Goal: Task Accomplishment & Management: Complete application form

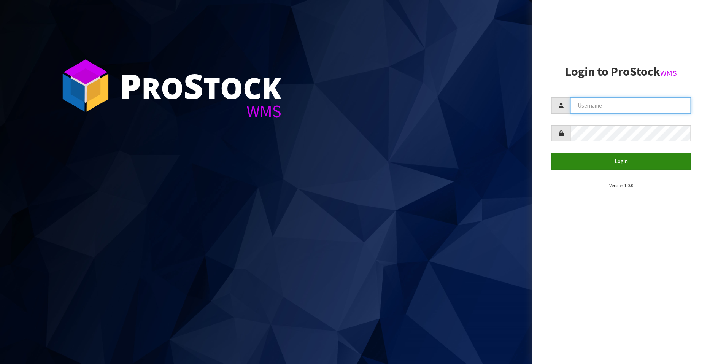
type input "FLOWAPAC"
drag, startPoint x: 618, startPoint y: 162, endPoint x: 613, endPoint y: 161, distance: 4.3
click at [618, 162] on button "Login" at bounding box center [622, 161] width 140 height 16
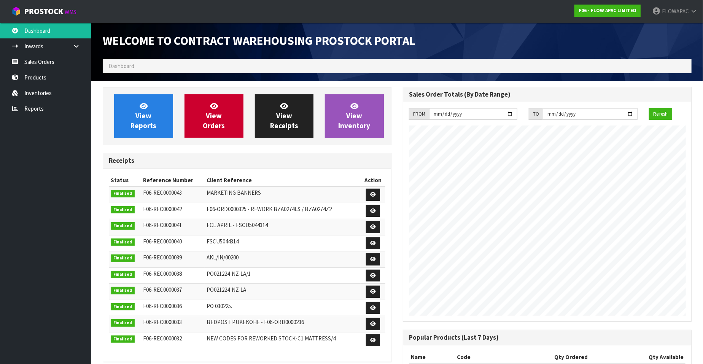
scroll to position [323, 300]
click at [43, 57] on link "Sales Orders" at bounding box center [45, 62] width 91 height 16
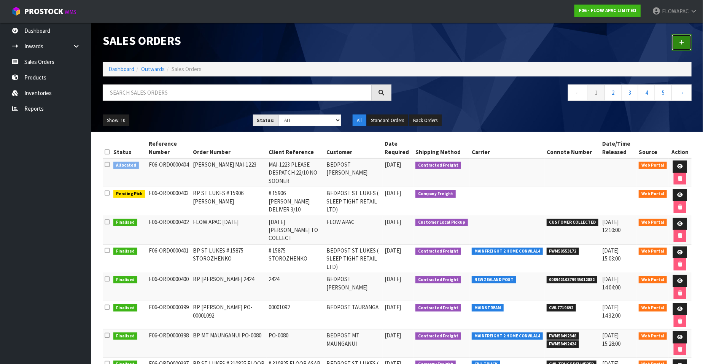
click at [682, 44] on icon at bounding box center [681, 43] width 5 height 6
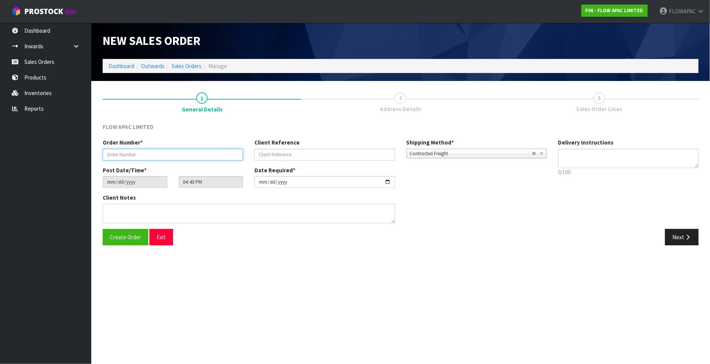
click at [131, 154] on input "text" at bounding box center [173, 155] width 140 height 12
paste input "PO-0102"
type input "BP MT MAUNGANUI PO-0102"
click at [278, 157] on input "text" at bounding box center [325, 155] width 140 height 12
paste input "PO-0102"
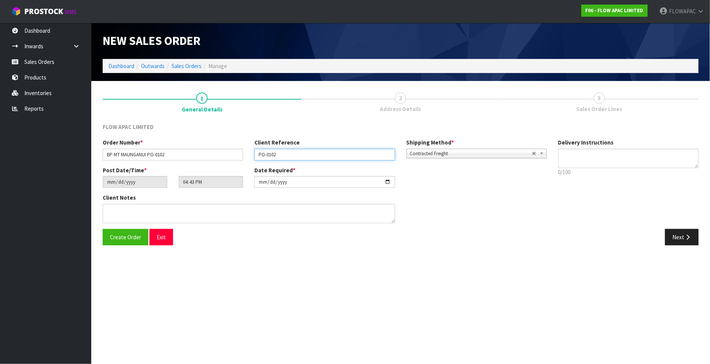
type input "PO-0102"
click at [387, 182] on input "[DATE]" at bounding box center [325, 182] width 140 height 12
type input "[DATE]"
click at [127, 239] on span "Create Order" at bounding box center [125, 237] width 31 height 7
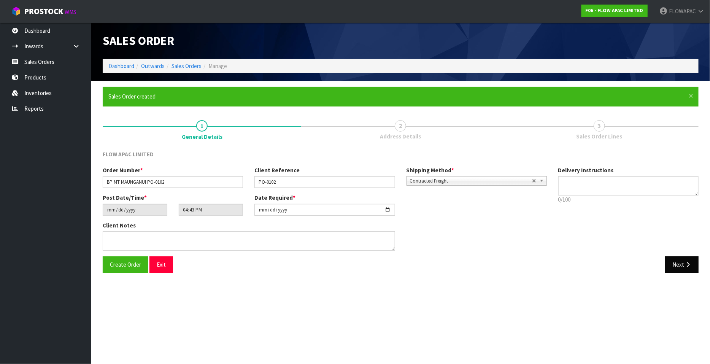
type input "18:43:00.000"
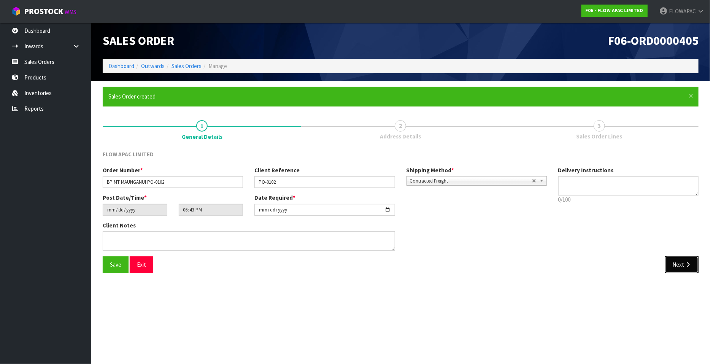
click at [684, 266] on button "Next" at bounding box center [681, 264] width 33 height 16
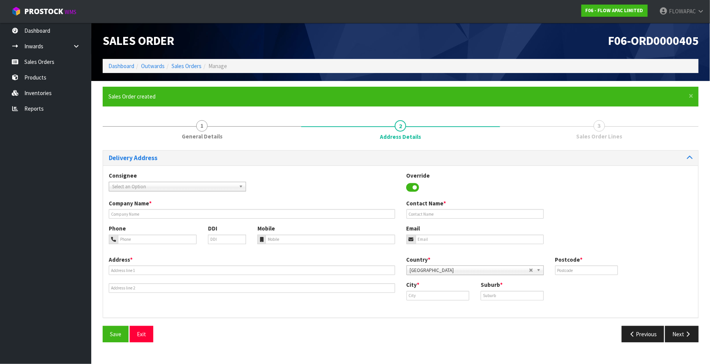
click at [138, 187] on span "Select an Option" at bounding box center [174, 186] width 124 height 9
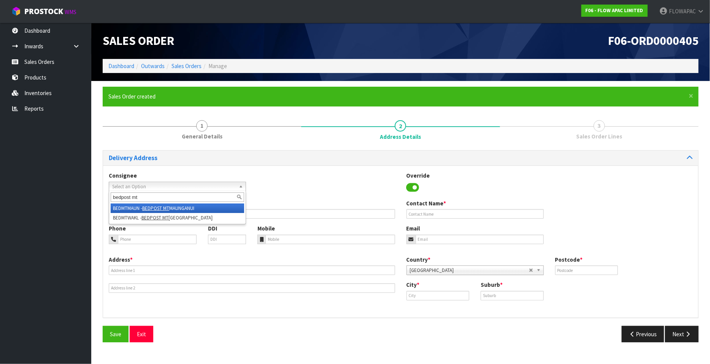
type input "bedpost mt"
click at [192, 209] on li "BEDMTMAUN - BEDPOST MT MAUNGANUI" at bounding box center [178, 209] width 134 height 10
type input "BEDPOST MT MAUNGANUI"
type input "[PERSON_NAME]"
type input "[STREET_ADDRESS][PERSON_NAME]"
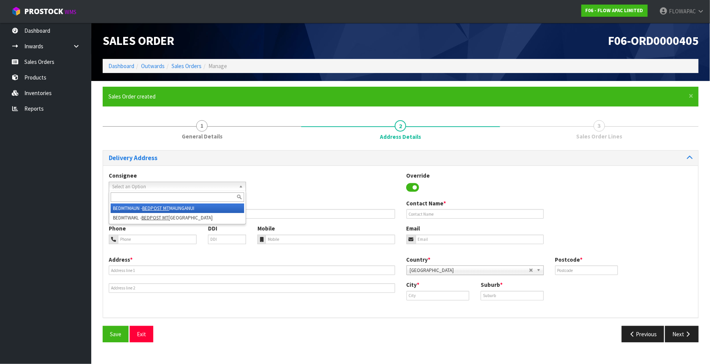
type input "3116"
type input "MT MAUNGANUI"
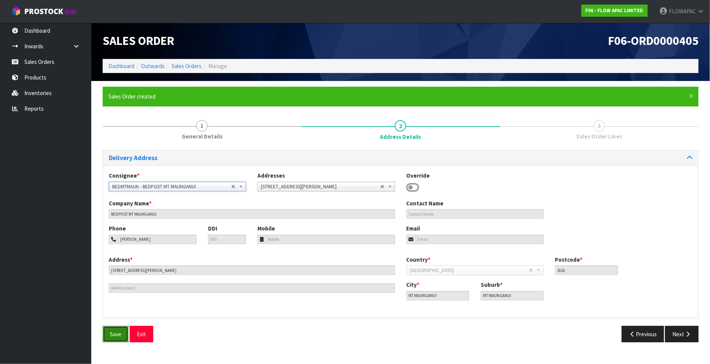
click at [118, 333] on span "Save" at bounding box center [115, 334] width 11 height 7
click at [687, 339] on button "Next" at bounding box center [681, 334] width 33 height 16
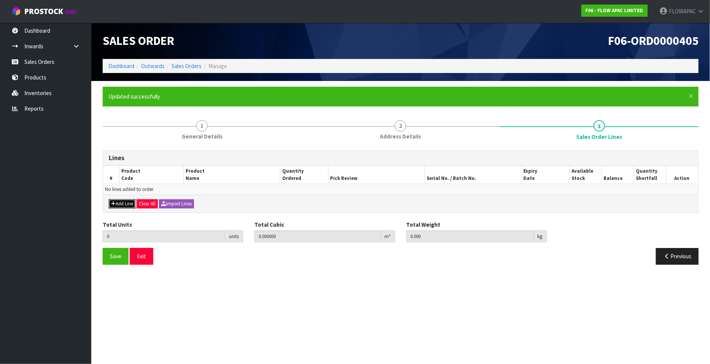
click at [115, 203] on icon "button" at bounding box center [113, 203] width 5 height 5
type input "0"
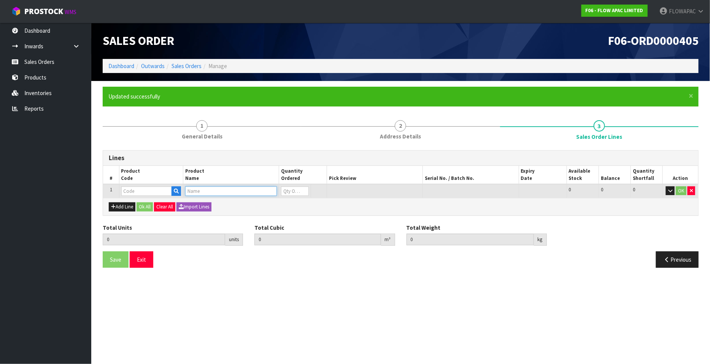
click at [205, 191] on input "text" at bounding box center [231, 191] width 92 height 10
type input "FLOW"
click at [230, 202] on link "FLOW PILLOW 0.0" at bounding box center [216, 204] width 60 height 10
type input "FLOW PILLOW 0.0"
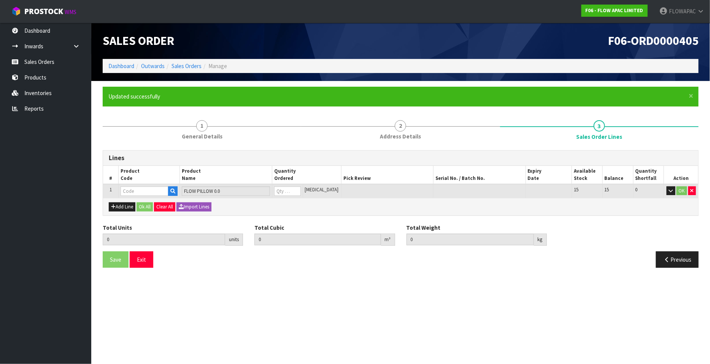
type input "0.000000"
type input "0.000"
type input "BZP01360P"
type input "0"
type input "1"
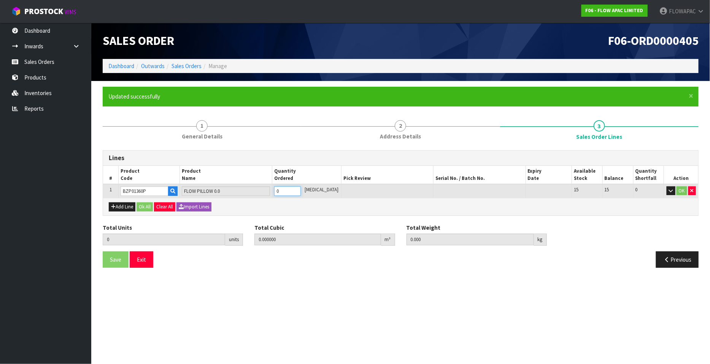
type input "0.035762"
type input "2.72"
type input "1"
click at [301, 189] on input "1" at bounding box center [287, 191] width 27 height 10
click at [128, 206] on button "Add Line" at bounding box center [122, 206] width 27 height 9
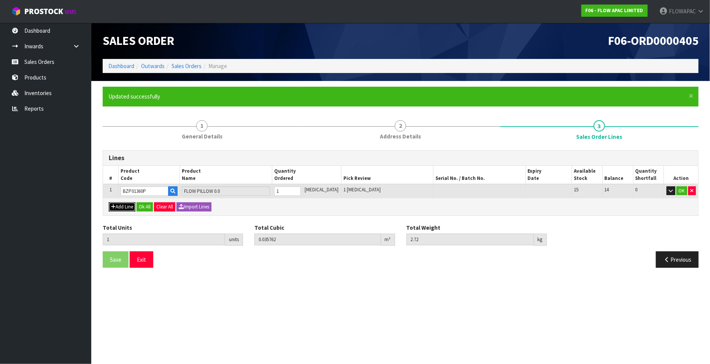
type input "0"
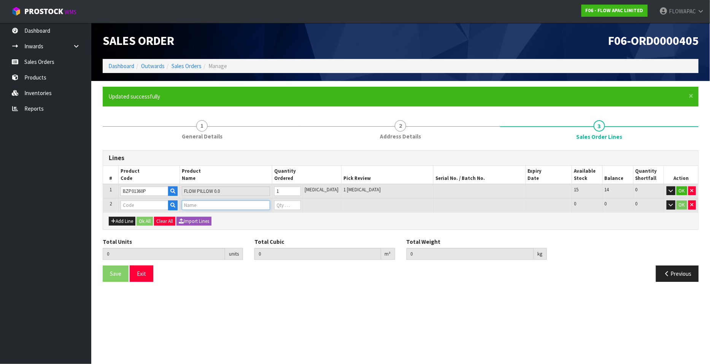
click at [194, 207] on input "text" at bounding box center [226, 206] width 88 height 10
type input "FLOW"
click at [236, 228] on link "FLOW PILLOW 1.0" at bounding box center [216, 228] width 60 height 10
type input "FLOW PILLOW 1.0"
type input "1"
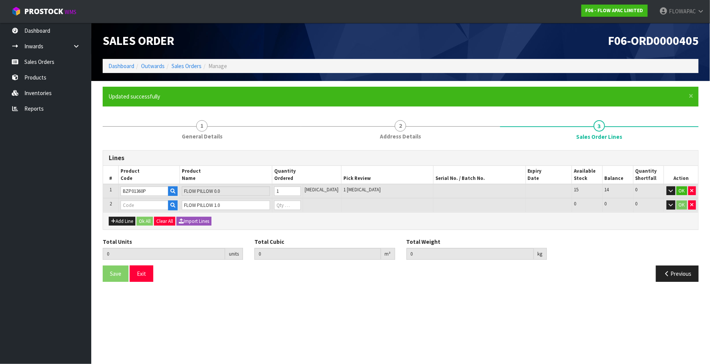
type input "0.035762"
type input "2.72"
type input "BZP01361P"
type input "0"
type input "2"
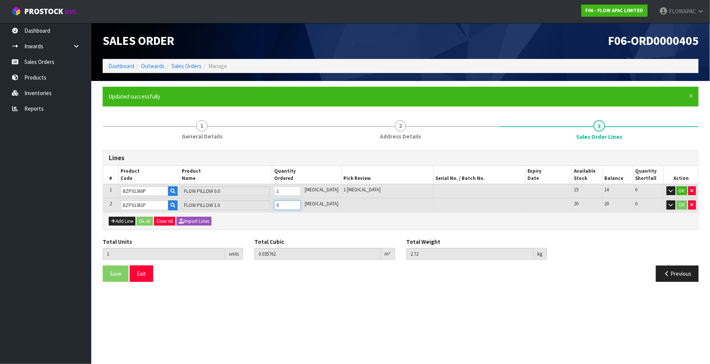
type input "0.072924"
type input "5.22"
type input "1"
click at [301, 203] on input "1" at bounding box center [287, 206] width 27 height 10
click at [127, 221] on button "Add Line" at bounding box center [122, 221] width 27 height 9
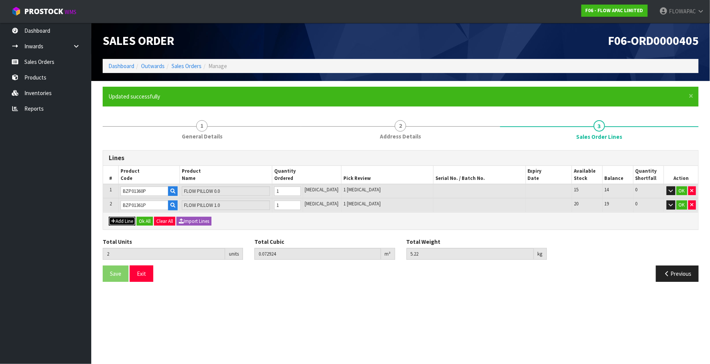
type input "0"
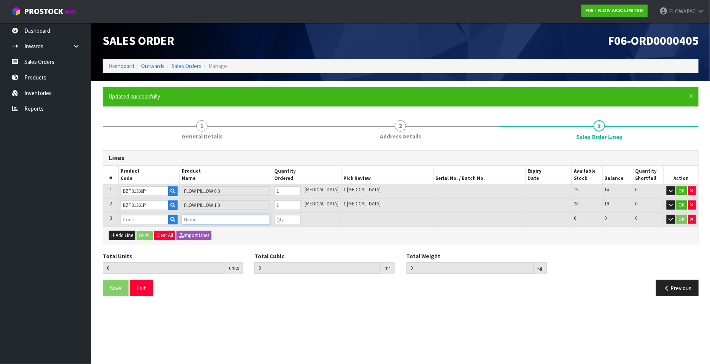
click at [209, 218] on input "text" at bounding box center [226, 220] width 88 height 10
type input "FLOW"
click at [231, 268] on link "FLOW PILLOW 3.0" at bounding box center [216, 263] width 60 height 10
type input "FLOW PILLOW 3.0"
type input "2"
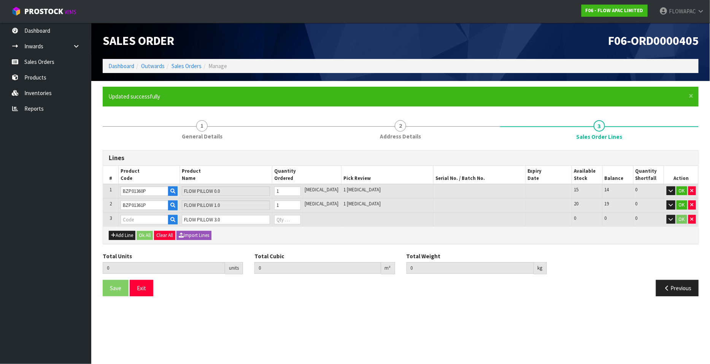
type input "0.072924"
type input "5.22"
type input "BZP01363P"
type input "0"
type input "3"
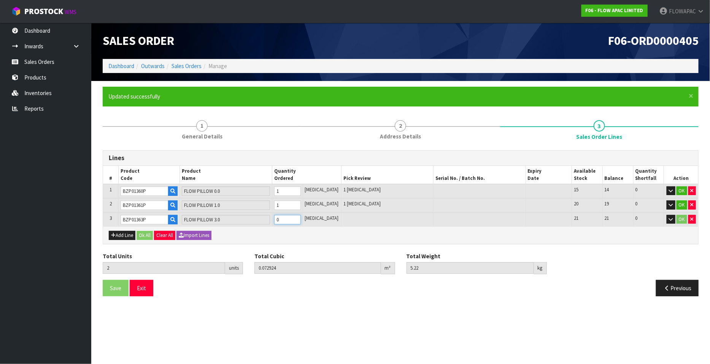
type input "0.110086"
type input "7.72"
type input "1"
click at [301, 216] on input "1" at bounding box center [287, 220] width 27 height 10
click at [126, 236] on button "Add Line" at bounding box center [122, 235] width 27 height 9
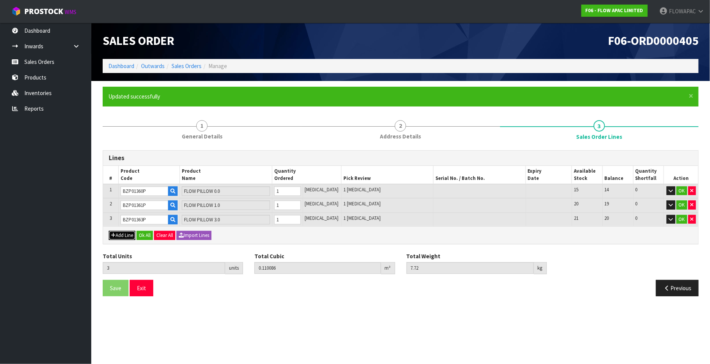
type input "0"
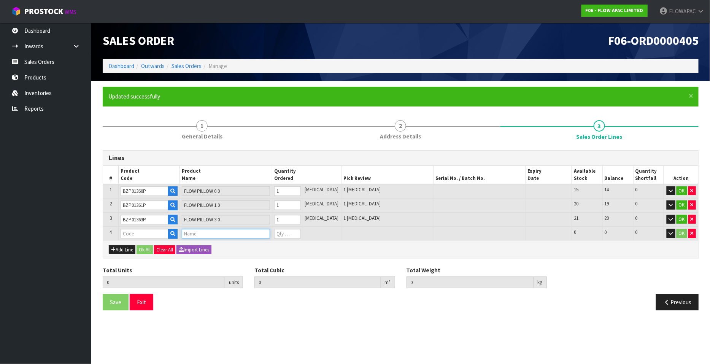
click at [201, 233] on input "text" at bounding box center [226, 234] width 88 height 10
type input "BALANCE"
drag, startPoint x: 229, startPoint y: 259, endPoint x: 260, endPoint y: 251, distance: 32.3
click at [229, 259] on link "BALANCE PILLOW 1.0" at bounding box center [219, 256] width 66 height 10
type input "BALANCE PILLOW 1.0"
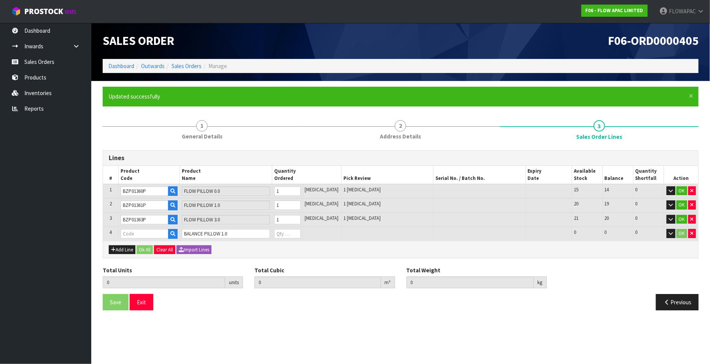
type input "3"
type input "0.110086"
type input "7.72"
type input "BZP02501P"
type input "0"
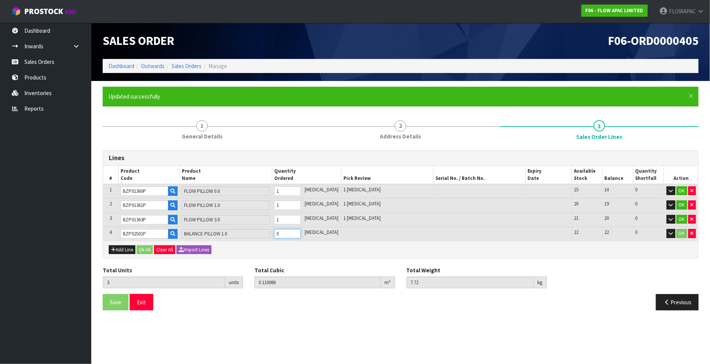
type input "4"
type input "0.146164"
type input "10.44"
type input "1"
click at [301, 231] on input "1" at bounding box center [287, 234] width 27 height 10
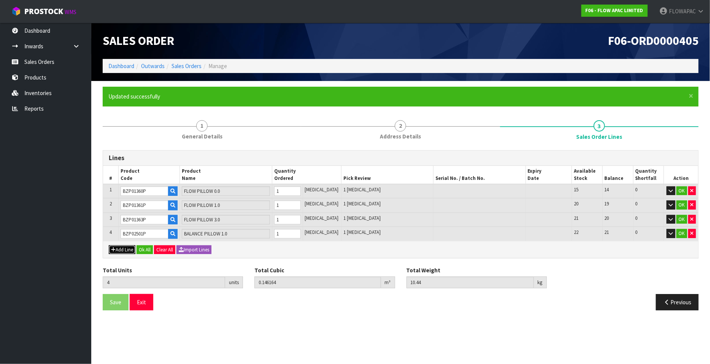
click at [127, 246] on button "Add Line" at bounding box center [122, 249] width 27 height 9
type input "0"
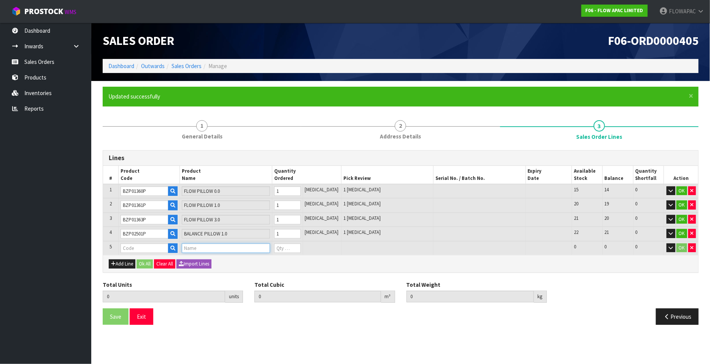
click at [199, 249] on input "text" at bounding box center [226, 249] width 88 height 10
type input "BALANCE"
click at [231, 279] on link "BALANCE PILLOW 2.0" at bounding box center [219, 280] width 66 height 10
type input "BALANCE PILLOW 2.0"
type input "4"
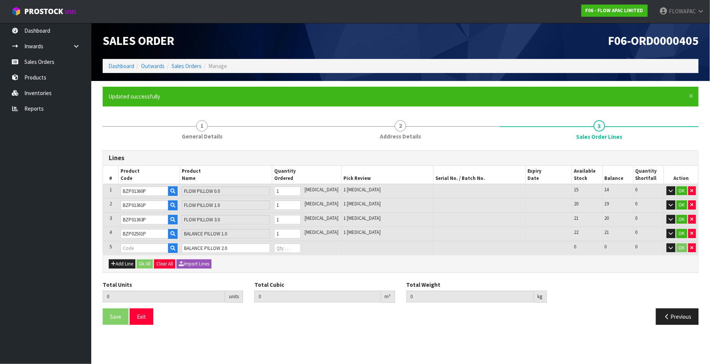
type input "0.146164"
type input "10.44"
type input "BZP02502P"
type input "0"
type input "5"
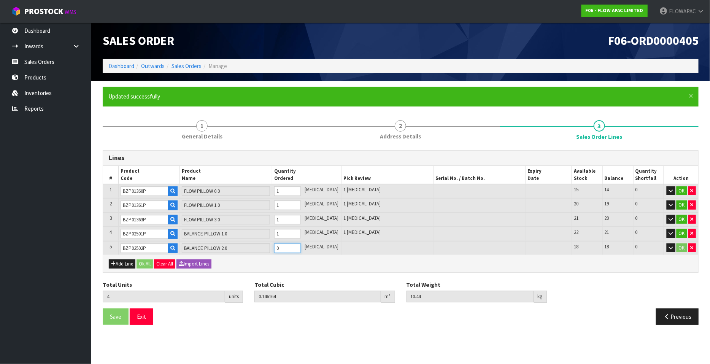
type input "0.181829"
type input "13.14"
type input "1"
click at [301, 245] on input "1" at bounding box center [287, 249] width 27 height 10
click at [116, 263] on button "Add Line" at bounding box center [122, 263] width 27 height 9
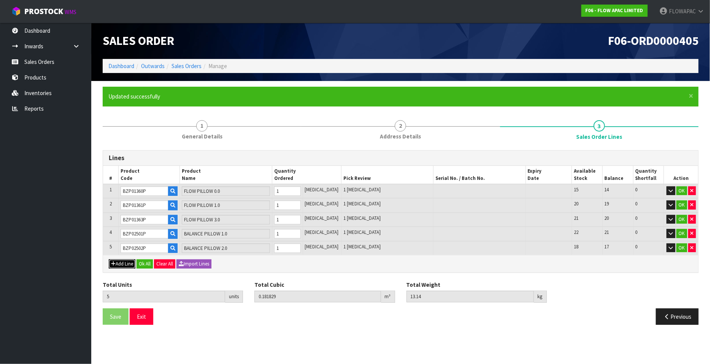
type input "0"
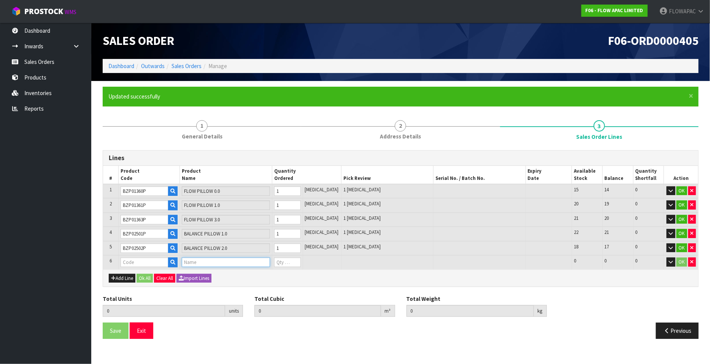
click at [197, 265] on input "text" at bounding box center [226, 263] width 88 height 10
type input "BALANCE"
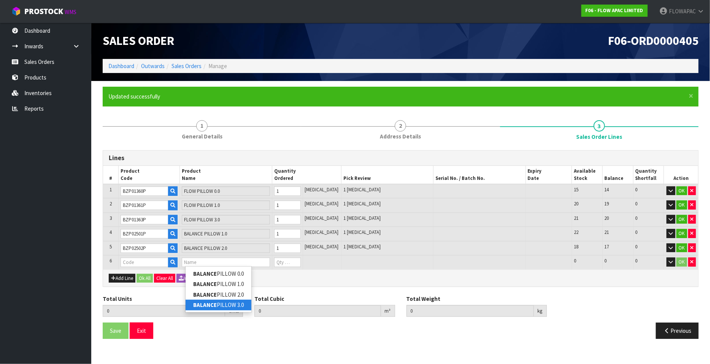
click at [247, 304] on link "BALANCE PILLOW 3.0" at bounding box center [219, 305] width 66 height 10
type input "BALANCE PILLOW 3.0"
type input "5"
type input "0.181829"
type input "13.14"
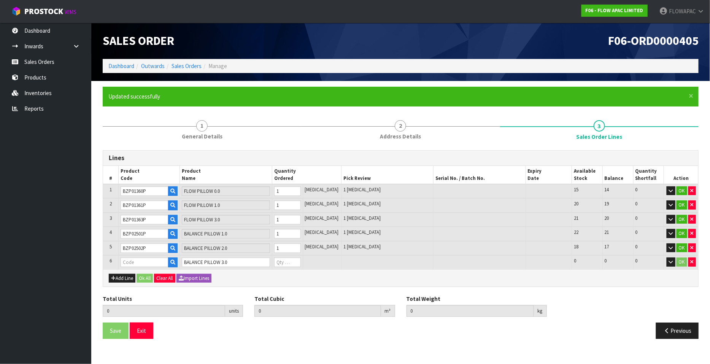
type input "BZP02503P"
type input "0"
click at [301, 259] on input "0" at bounding box center [287, 263] width 27 height 10
type input "6"
type input "0.218031"
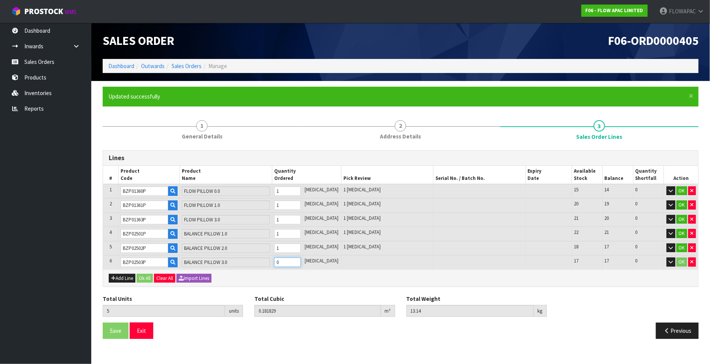
type input "15.86"
type input "1"
click at [301, 259] on input "1" at bounding box center [287, 263] width 27 height 10
click at [123, 276] on button "Add Line" at bounding box center [122, 278] width 27 height 9
type input "0"
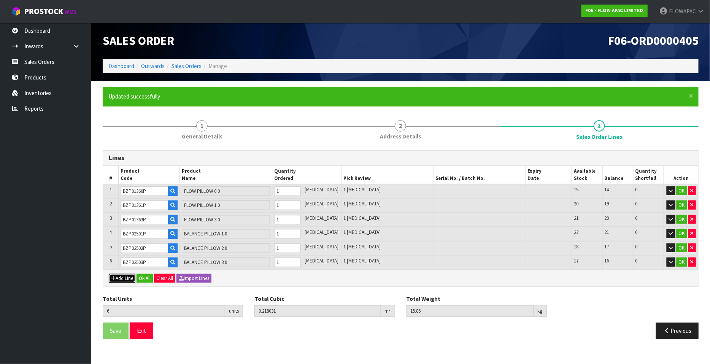
type input "0"
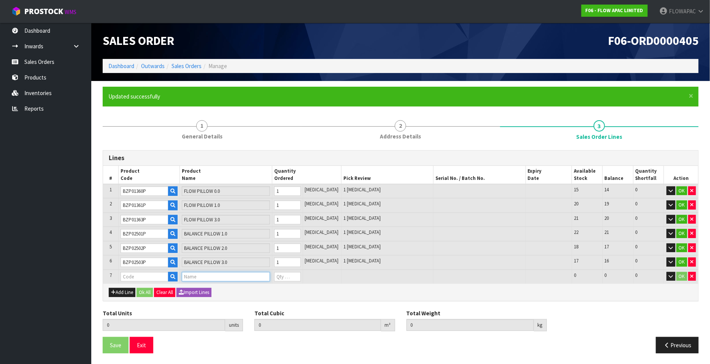
click at [199, 275] on input "text" at bounding box center [226, 277] width 88 height 10
type input "GLACIER"
drag, startPoint x: 244, startPoint y: 299, endPoint x: 272, endPoint y: 292, distance: 29.7
click at [244, 299] on link "GLACIER PILLOW 1.0" at bounding box center [218, 298] width 64 height 10
type input "GLACIER PILLOW 1.0"
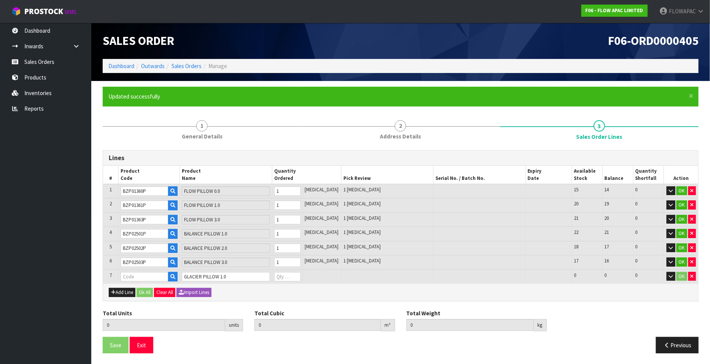
type input "6"
type input "0.218031"
type input "15.86"
type input "BZP02561P"
type input "0"
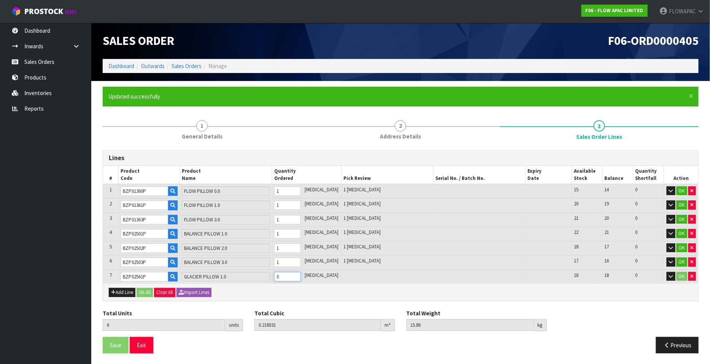
type input "7"
type input "0.254847"
type input "18.96"
type input "1"
click at [301, 273] on input "1" at bounding box center [287, 277] width 27 height 10
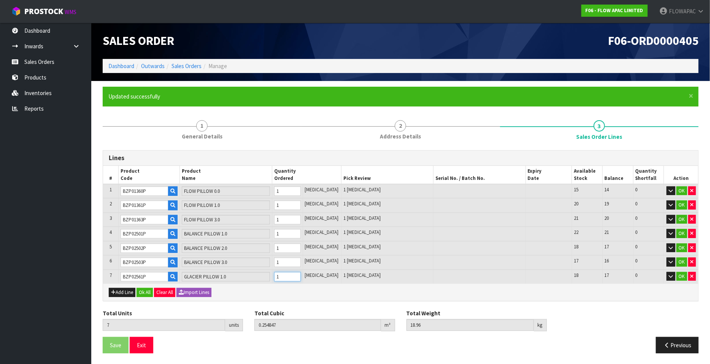
type input "8"
type input "0.291663"
type input "22.06"
type input "2"
click at [301, 273] on input "2" at bounding box center [287, 277] width 27 height 10
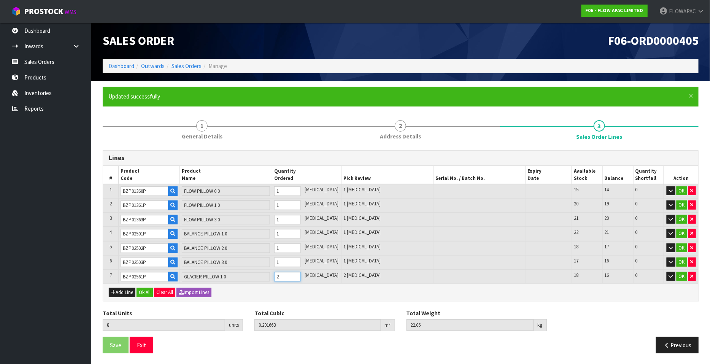
type input "9"
type input "0.328479"
type input "25.16"
type input "3"
click at [301, 273] on input "3" at bounding box center [287, 277] width 27 height 10
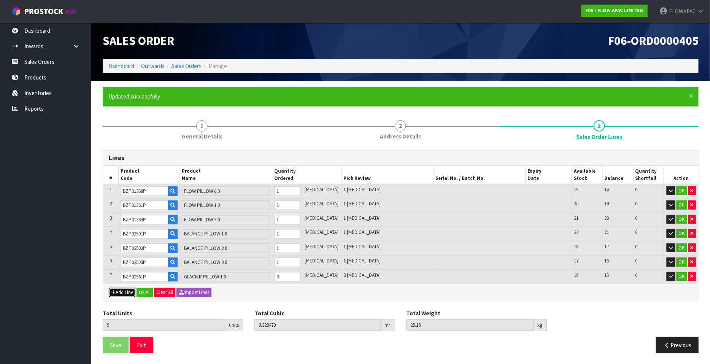
click at [124, 288] on button "Add Line" at bounding box center [122, 292] width 27 height 9
type input "0"
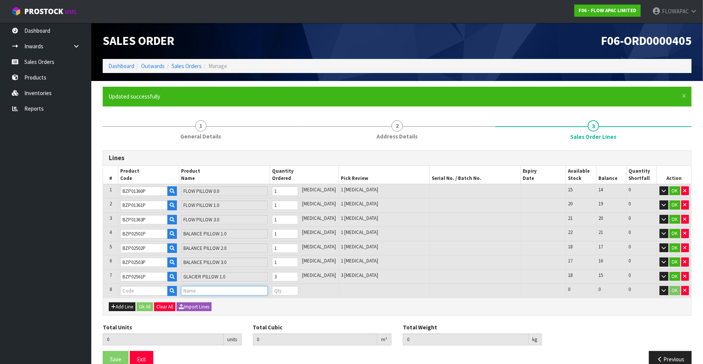
click at [191, 290] on input "text" at bounding box center [224, 291] width 87 height 10
type input "GLACIER"
click at [229, 334] on link "GLACIER PILLOW 3.0" at bounding box center [217, 333] width 64 height 10
type input "GLACIER PILLOW 3.0"
type input "9"
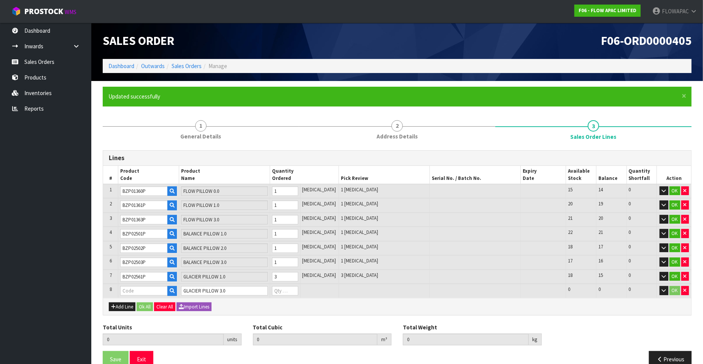
type input "0.328479"
type input "25.16"
type input "BZP02563P"
type input "0"
type input "10"
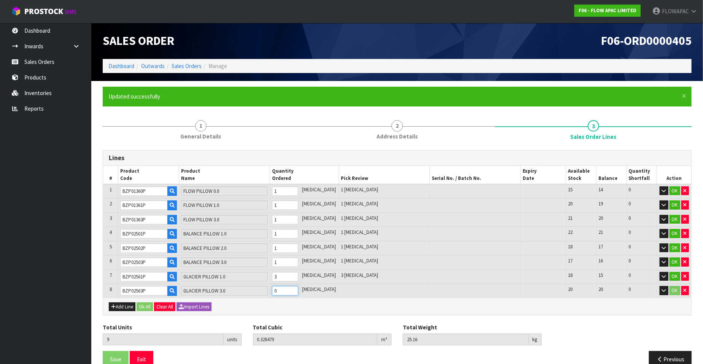
type input "0.365295"
type input "28.26"
type input "1"
click at [298, 287] on input "1" at bounding box center [285, 291] width 26 height 10
type input "11"
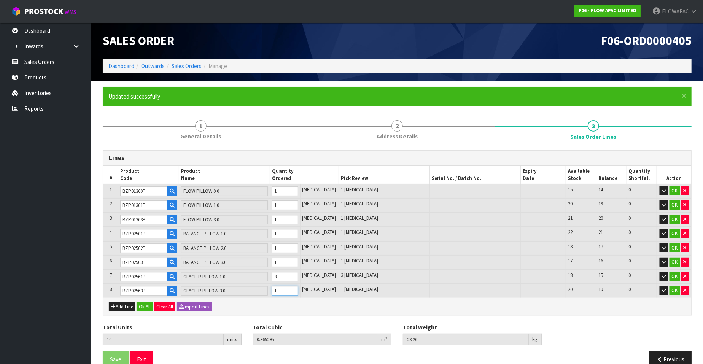
type input "0.402111"
type input "31.36"
type input "2"
click at [298, 287] on input "2" at bounding box center [285, 291] width 26 height 10
click at [123, 306] on button "Add Line" at bounding box center [122, 306] width 27 height 9
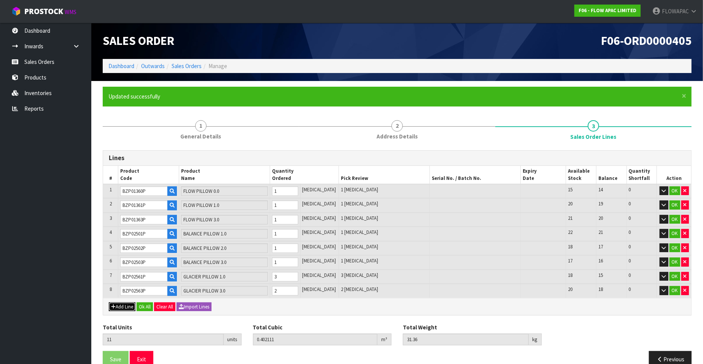
type input "0"
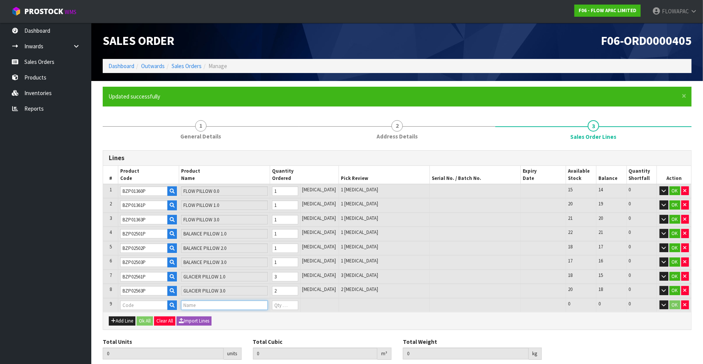
click at [209, 305] on input "text" at bounding box center [224, 306] width 87 height 10
type input "BODY"
click at [219, 317] on link "BODY PILLOW" at bounding box center [215, 315] width 60 height 10
type input "BODY PILLOW"
type input "11"
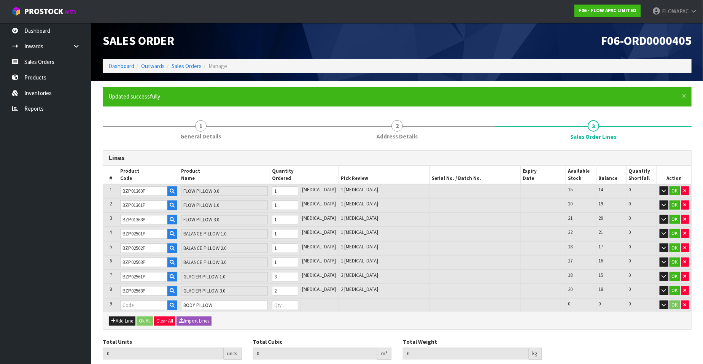
type input "0.402111"
type input "31.36"
type input "NZP0132NS"
type input "1"
click at [298, 301] on input "1" at bounding box center [285, 306] width 26 height 10
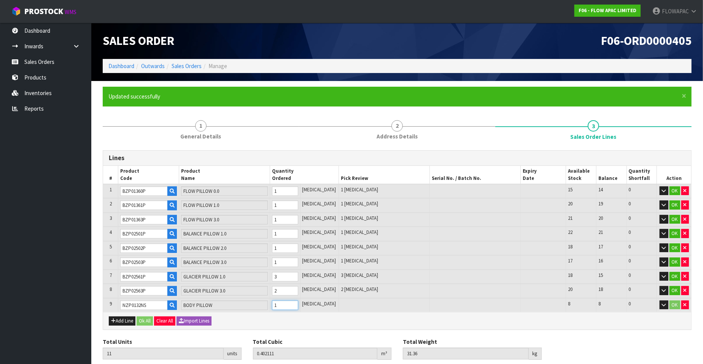
type input "12"
type input "0.475619"
type input "35.66"
click at [122, 318] on button "Add Line" at bounding box center [122, 321] width 27 height 9
type input "0"
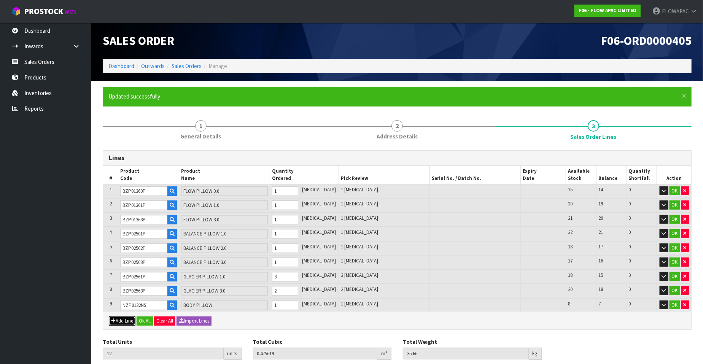
type input "0"
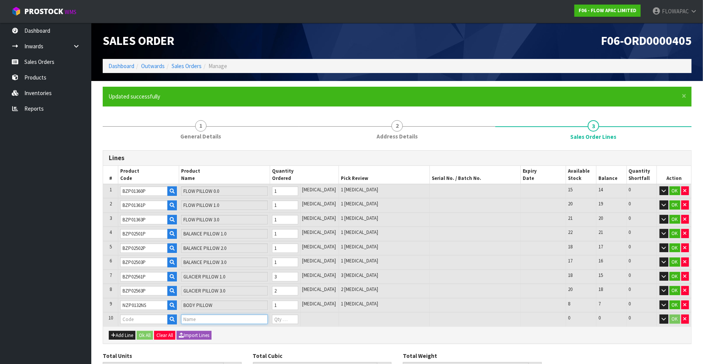
click at [199, 319] on input "text" at bounding box center [224, 320] width 87 height 10
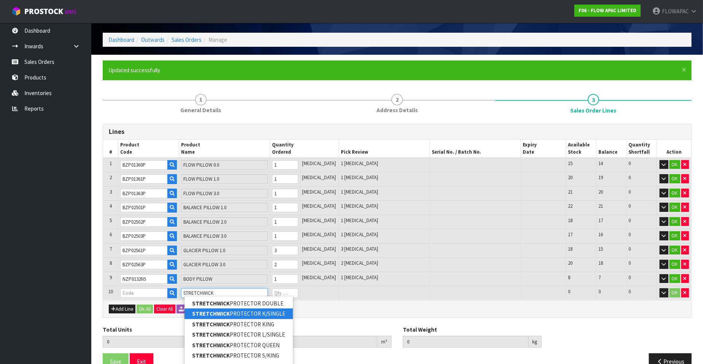
scroll to position [40, 0]
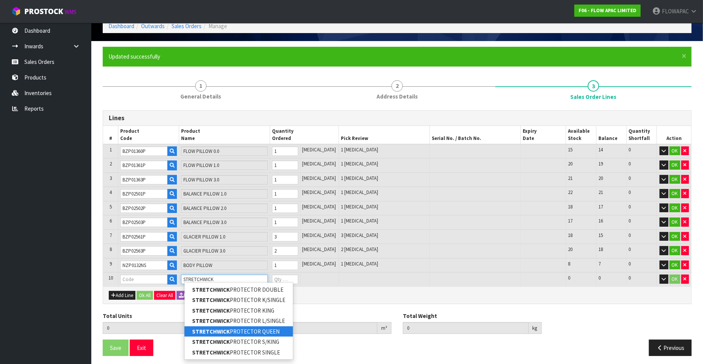
type input "STRETCHWICK"
click at [250, 333] on link "STRETCHWICK PROTECTOR QUEEN" at bounding box center [239, 331] width 108 height 10
type input "STRETCHWICK PROTECTOR QUEEN"
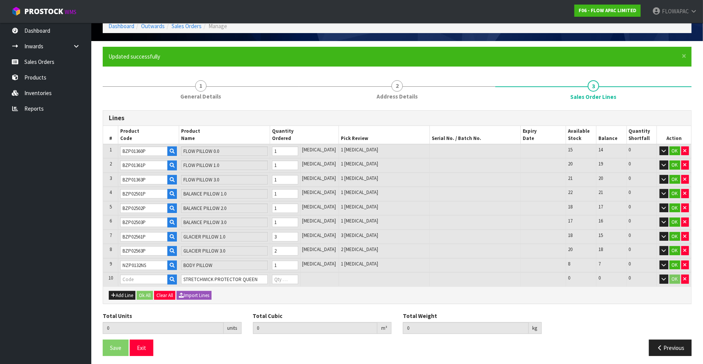
type input "12"
type input "0.475619"
type input "35.66"
type input "[DEMOGRAPHIC_DATA]"
type input "1"
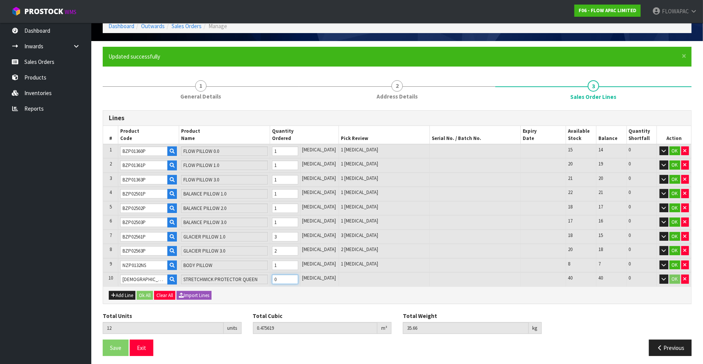
click at [298, 275] on input "1" at bounding box center [285, 280] width 26 height 10
type input "13"
type input "0.480696"
type input "36.36"
type input "14"
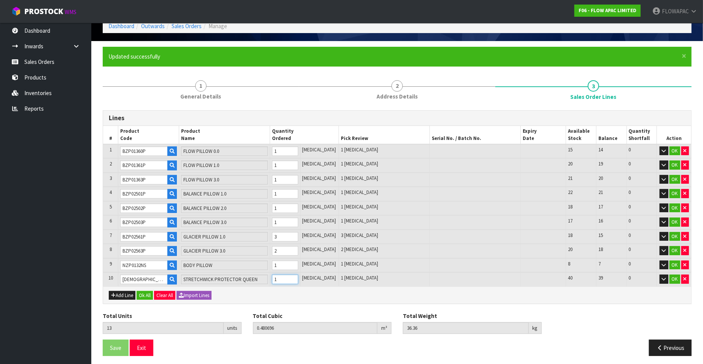
type input "0.485773"
type input "37.06"
type input "2"
click at [298, 275] on input "2" at bounding box center [285, 280] width 26 height 10
click at [129, 292] on button "Add Line" at bounding box center [122, 295] width 27 height 9
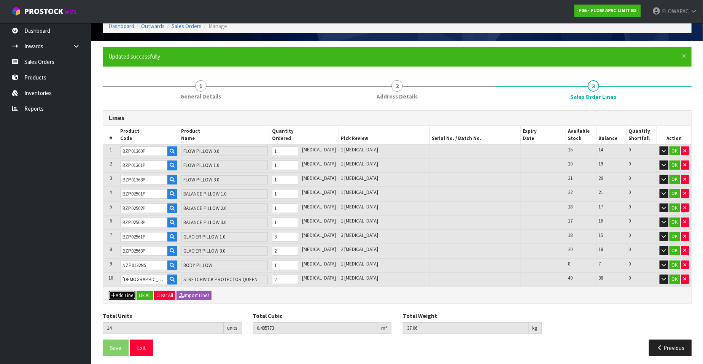
type input "0"
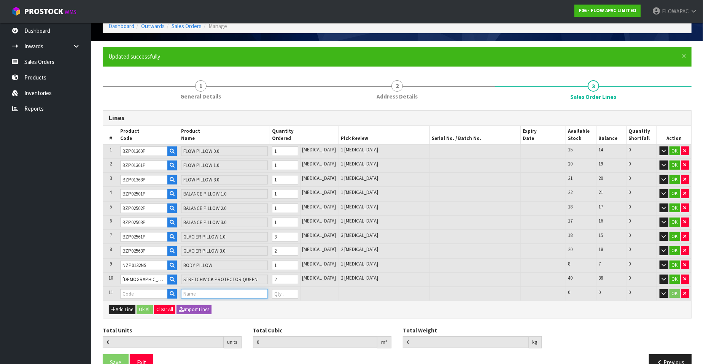
click at [204, 290] on input "text" at bounding box center [224, 294] width 87 height 10
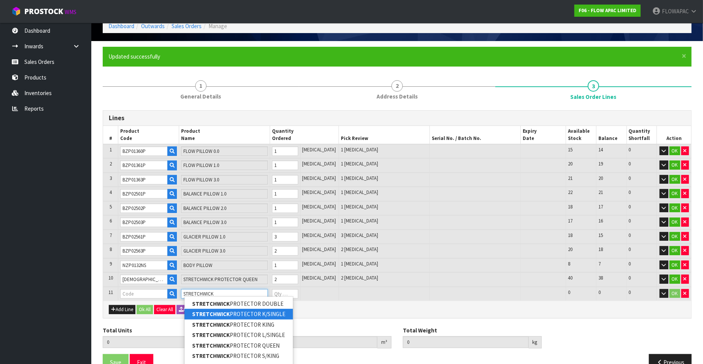
type input "STRETCHWICK"
click at [264, 314] on link "STRETCHWICK PROTECTOR K/SINGLE" at bounding box center [239, 314] width 108 height 10
type input "STRETCHWICK PROTECTOR K/SINGLE"
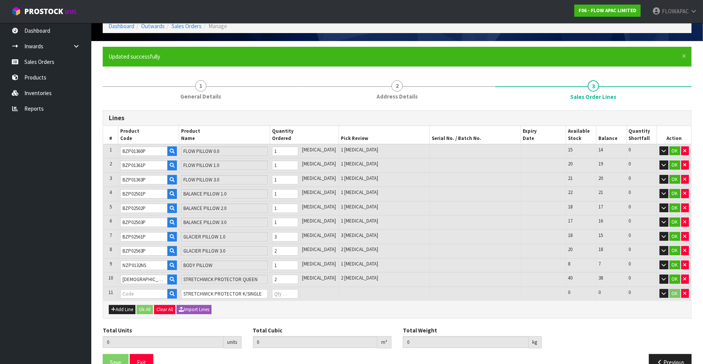
type input "14"
type input "0.485773"
type input "37.06"
type input "BZM34AWZ2"
type input "1"
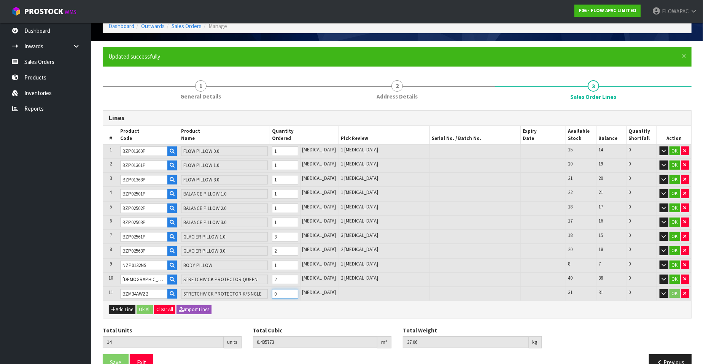
click at [298, 289] on input "1" at bounding box center [285, 294] width 26 height 10
type input "15"
type input "0.486092"
type input "37.62"
click at [145, 305] on button "Ok All" at bounding box center [145, 309] width 16 height 9
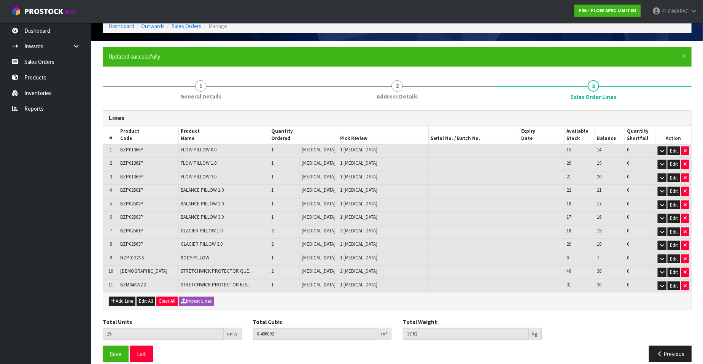
click at [283, 202] on td "1" at bounding box center [284, 205] width 30 height 14
click at [116, 351] on span "Save" at bounding box center [115, 353] width 11 height 7
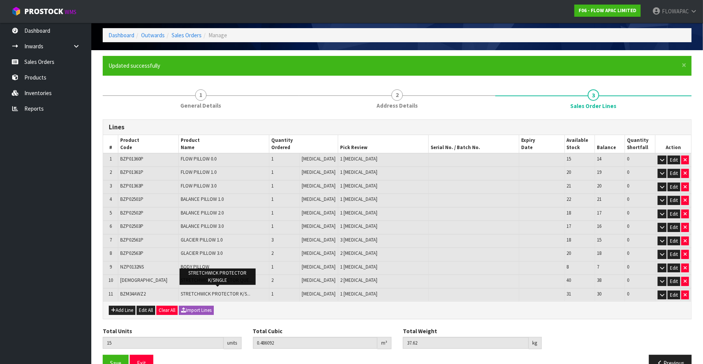
scroll to position [46, 0]
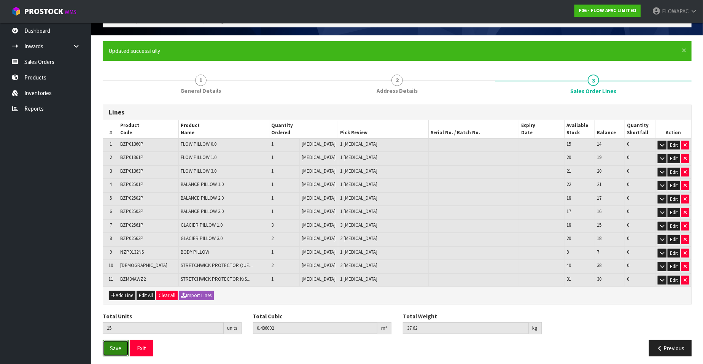
click at [112, 348] on button "Save" at bounding box center [116, 348] width 26 height 16
click at [145, 345] on button "Exit" at bounding box center [142, 348] width 24 height 16
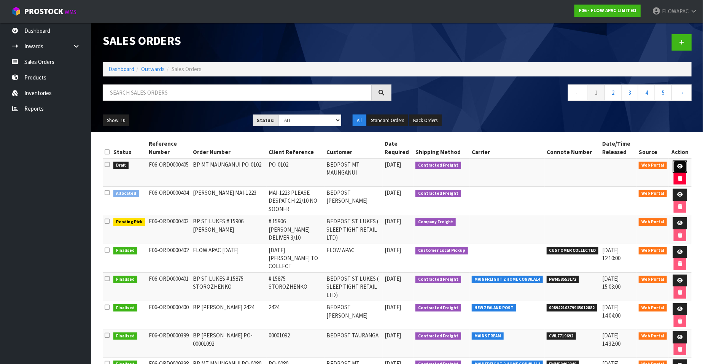
click at [678, 167] on icon at bounding box center [680, 166] width 6 height 5
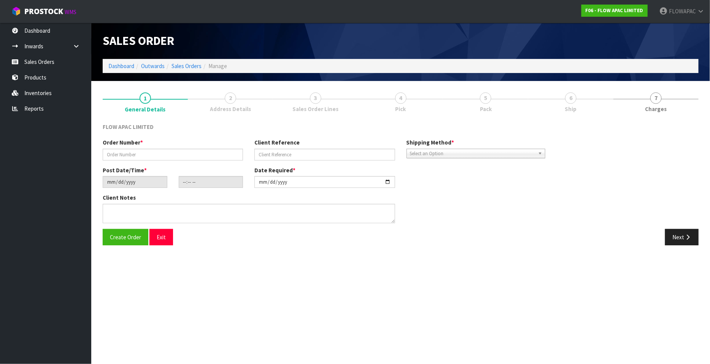
type input "BP MT MAUNGANUI PO-0102"
type input "PO-0102"
type input "[DATE]"
type input "00:43:00.000"
type input "[DATE]"
